Goal: Find specific page/section: Find specific page/section

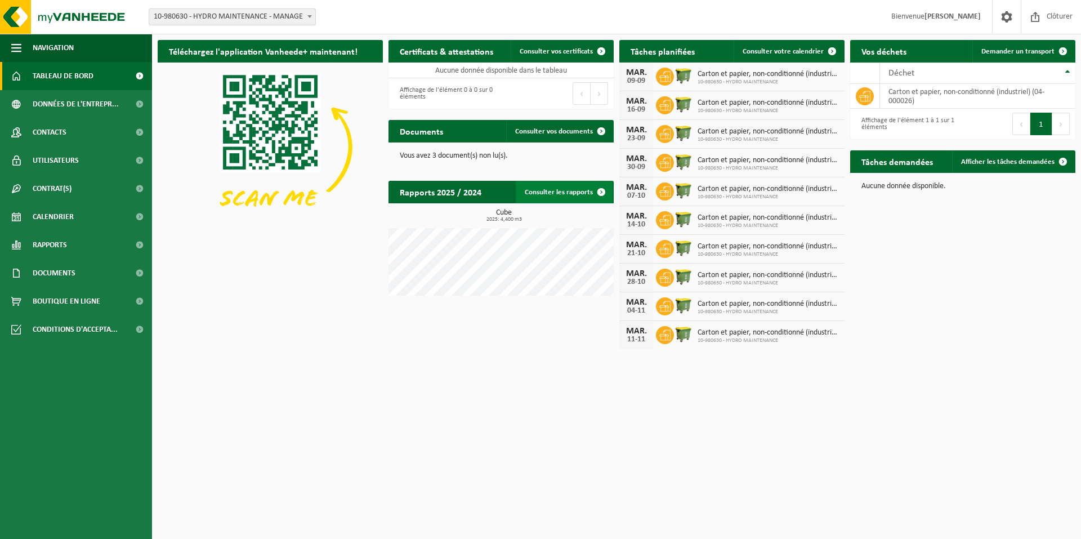
click at [586, 191] on link "Consulter les rapports" at bounding box center [564, 192] width 97 height 23
